Goal: Find contact information: Find contact information

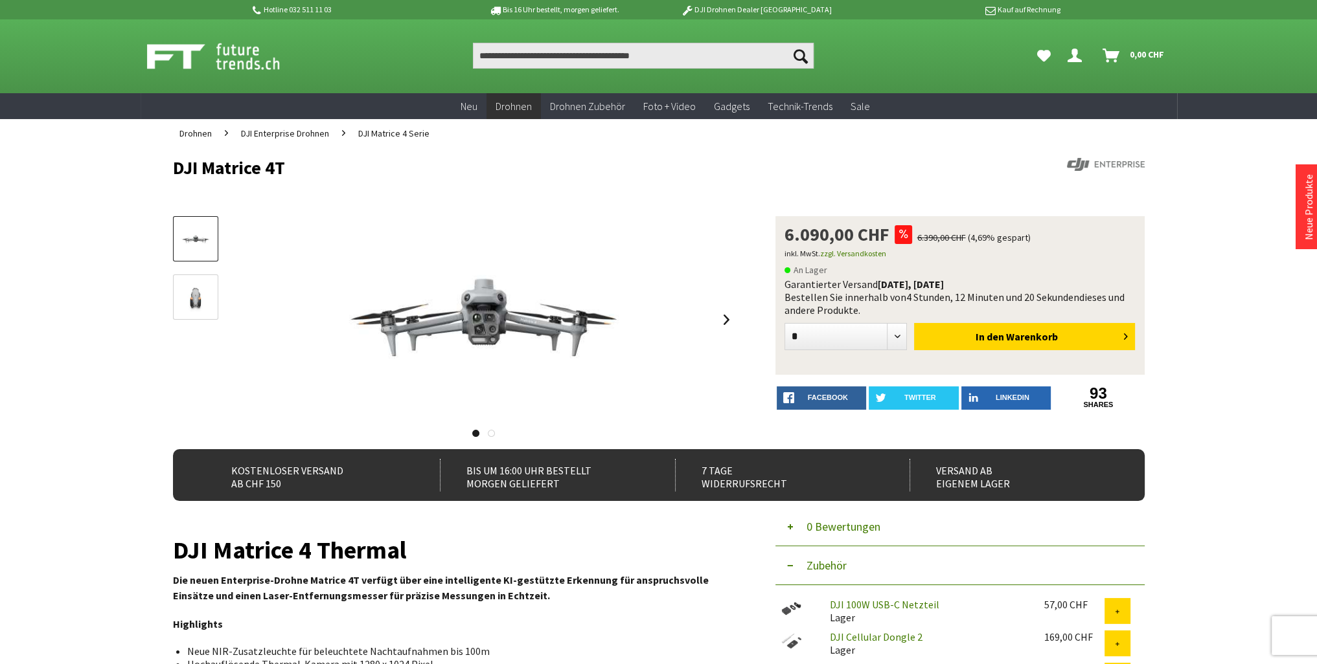
drag, startPoint x: 292, startPoint y: 166, endPoint x: 197, endPoint y: 166, distance: 95.2
click at [197, 167] on h1 "DJI Matrice 4T" at bounding box center [561, 167] width 777 height 19
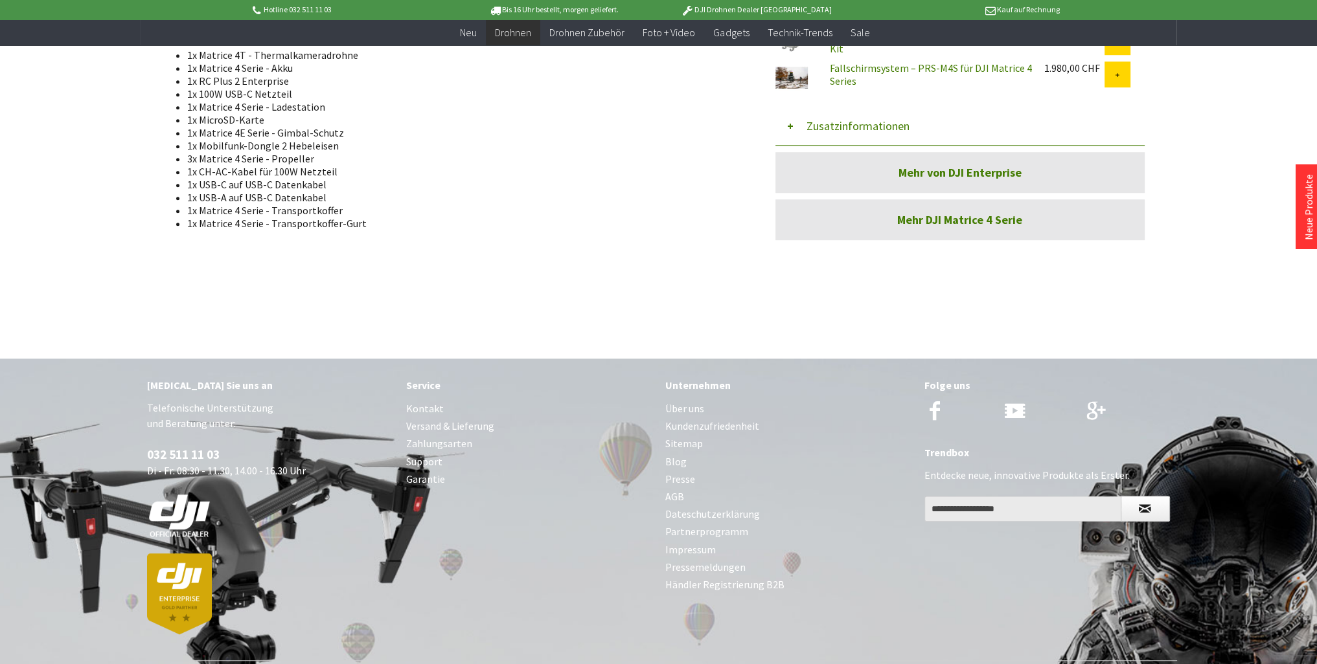
scroll to position [1290, 0]
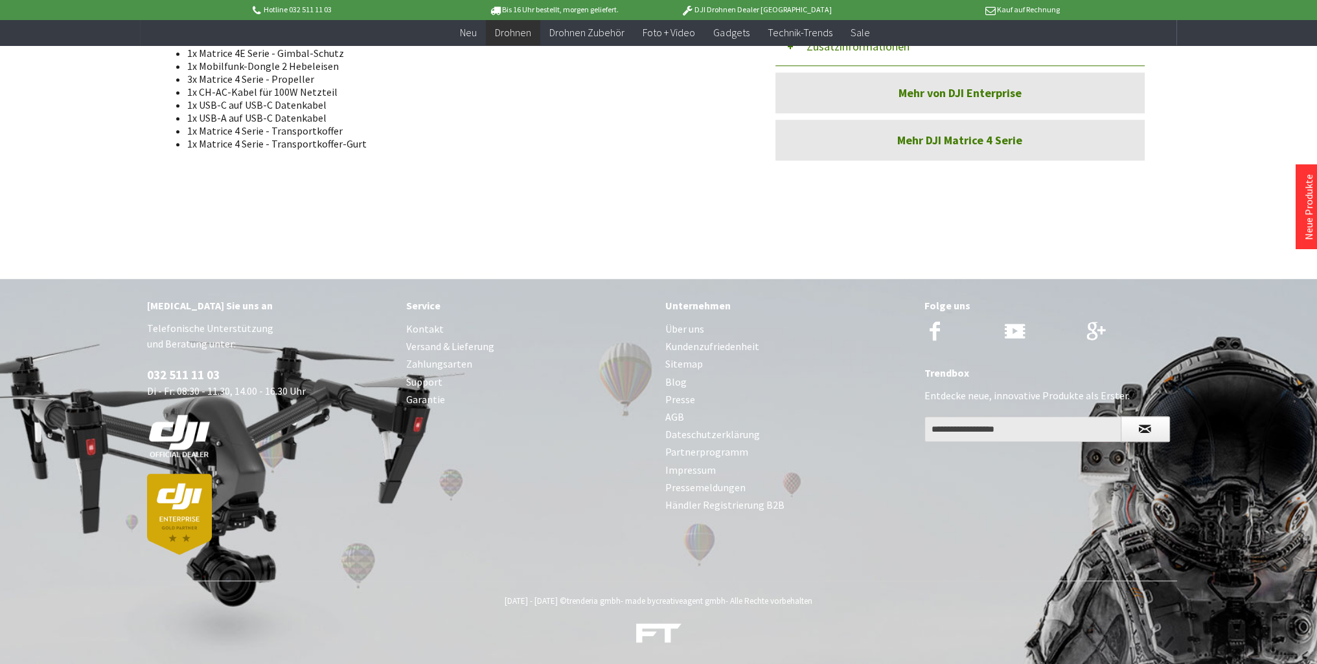
click at [422, 330] on link "Kontakt" at bounding box center [529, 329] width 246 height 17
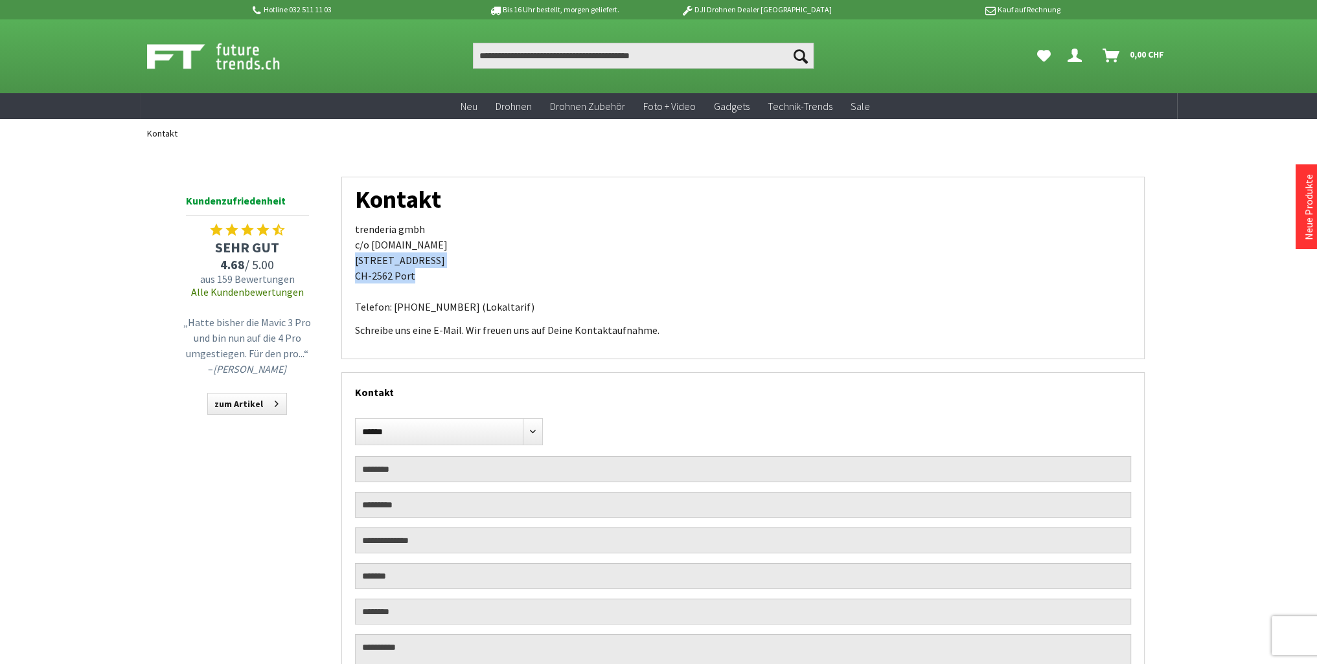
drag, startPoint x: 417, startPoint y: 278, endPoint x: 352, endPoint y: 262, distance: 67.2
click at [352, 262] on div "Kontakt trenderia gmbh c/o futuretrends.ch Spärsstrasse 2 CH-2562 Port Telefon:…" at bounding box center [742, 268] width 803 height 183
copy p "Spärsstrasse 2 CH-2562 Port"
drag, startPoint x: 448, startPoint y: 304, endPoint x: 391, endPoint y: 308, distance: 57.1
click at [391, 308] on p "trenderia gmbh c/o futuretrends.ch Spärsstrasse 2 CH-2562 Port Telefon: 032 511…" at bounding box center [743, 267] width 776 height 93
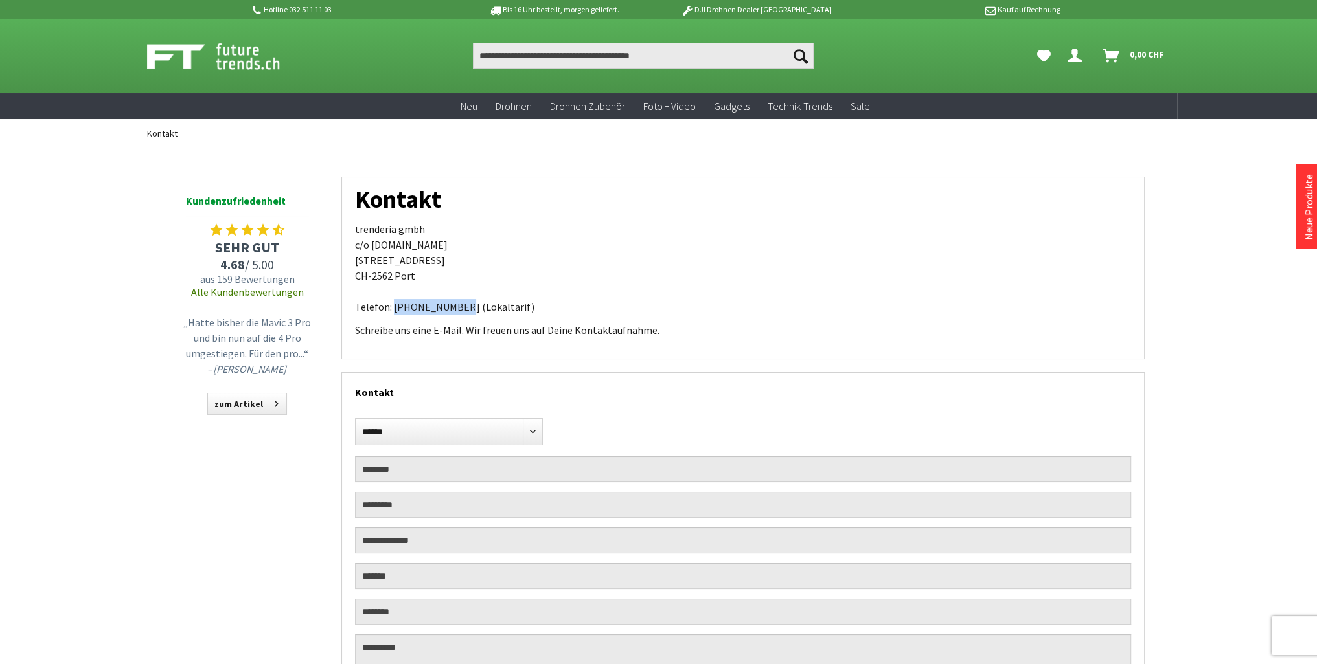
copy p "032 511 11 03"
